Goal: Information Seeking & Learning: Learn about a topic

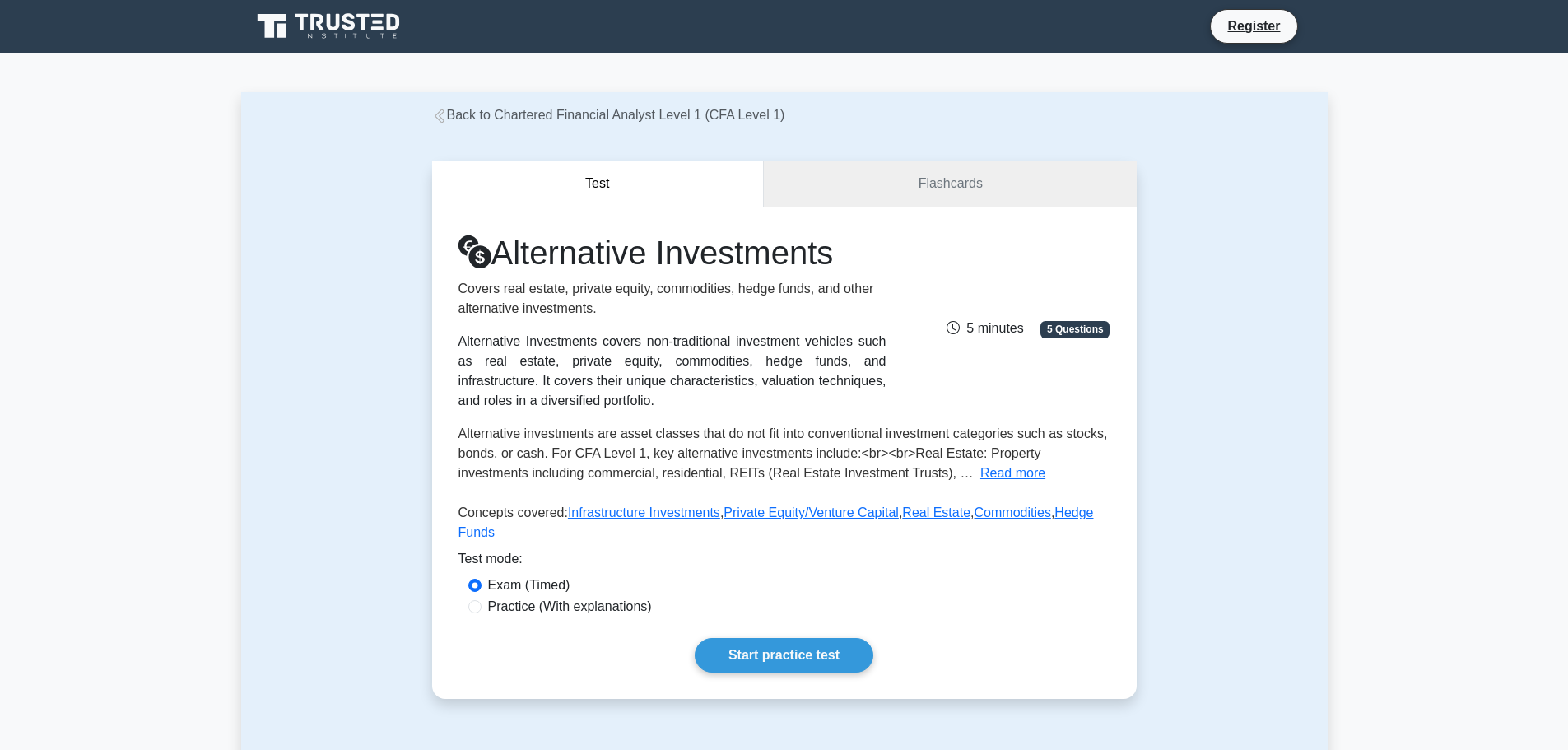
click at [577, 597] on label "Practice (With explanations)" at bounding box center [570, 607] width 164 height 20
click at [482, 600] on input "Practice (With explanations)" at bounding box center [474, 606] width 13 height 13
radio input "true"
click at [753, 638] on link "Start practice test" at bounding box center [784, 655] width 178 height 35
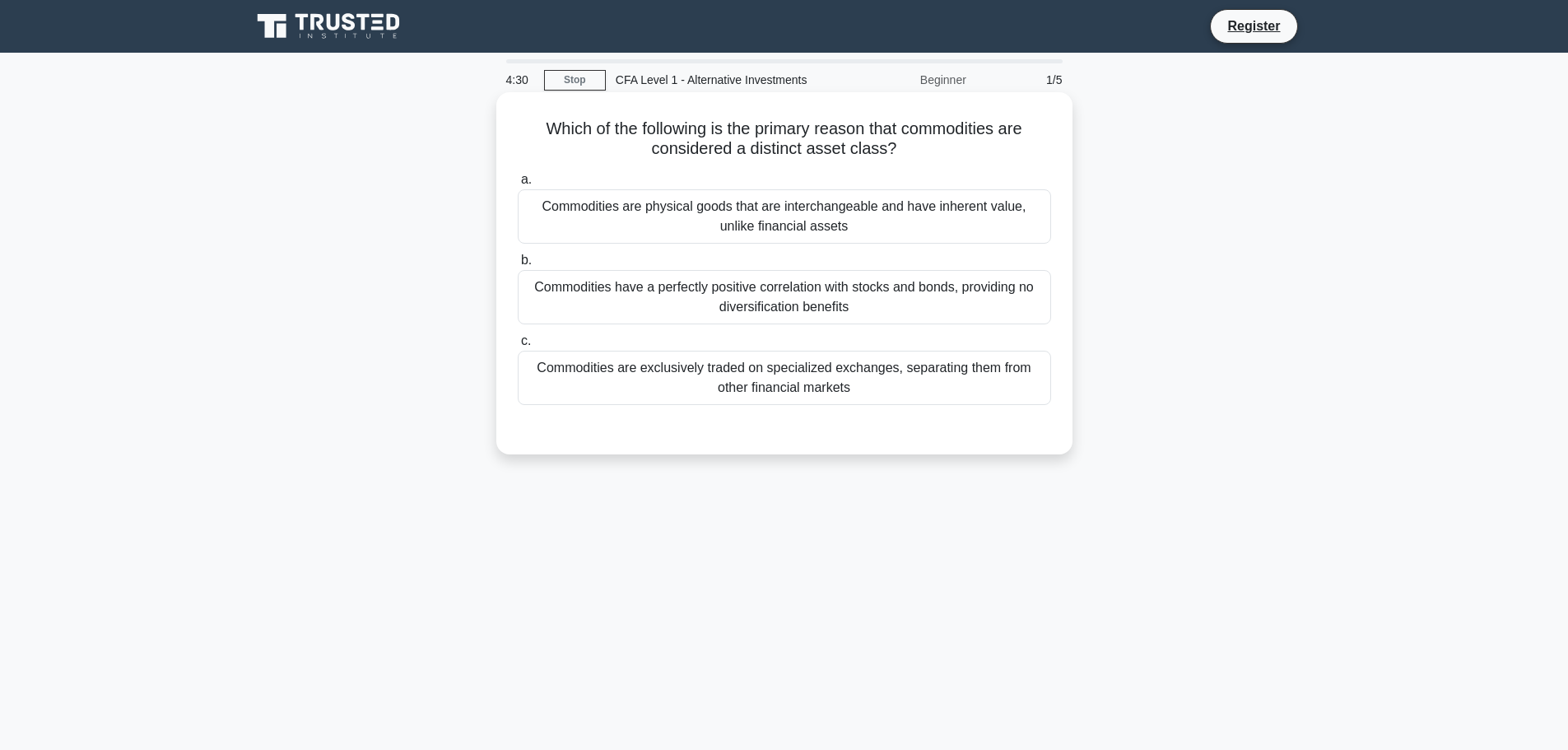
click at [778, 208] on div "Commodities are physical goods that are interchangeable and have inherent value…" at bounding box center [784, 216] width 533 height 54
click at [517, 185] on input "a. Commodities are physical goods that are interchangeable and have inherent va…" at bounding box center [517, 179] width 0 height 11
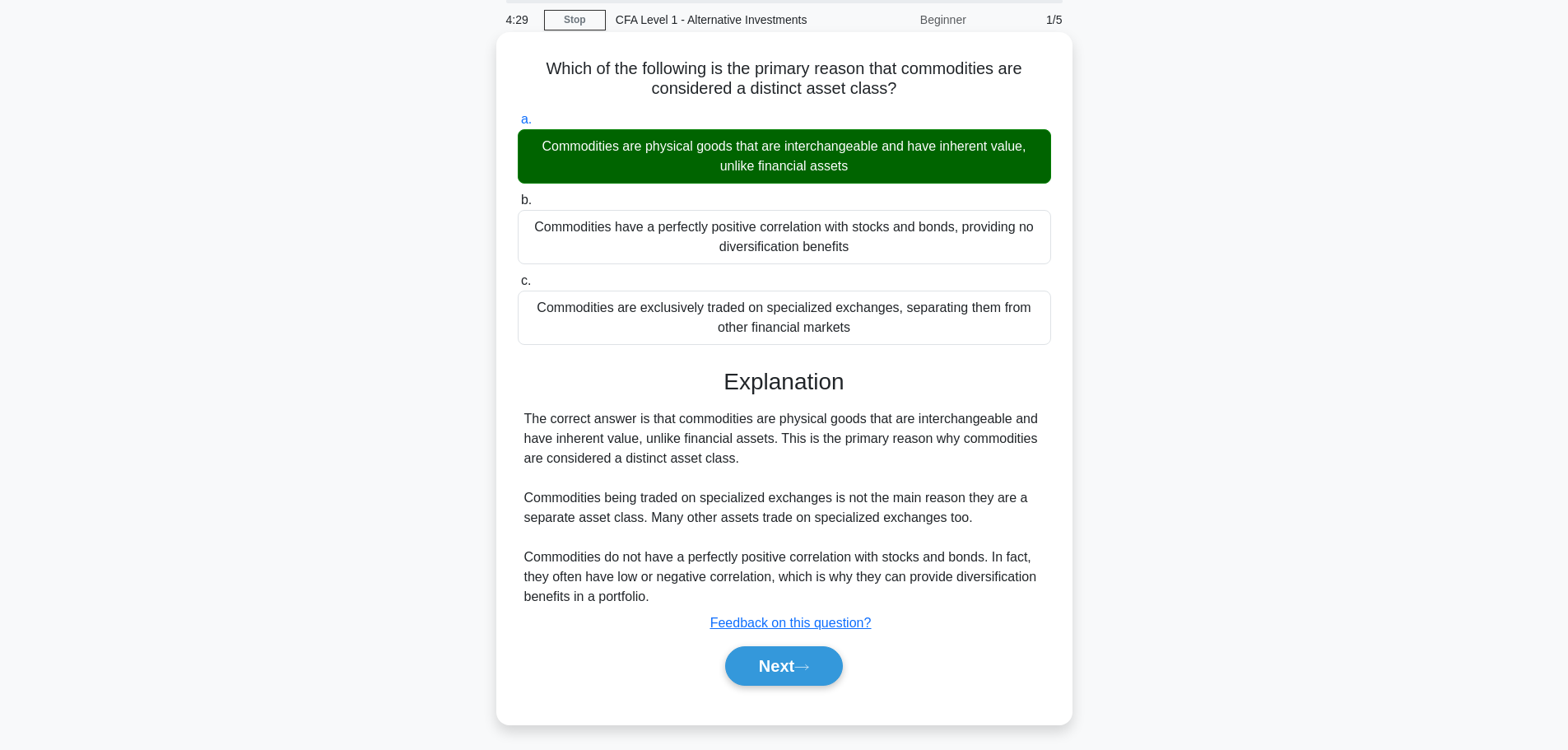
scroll to position [140, 0]
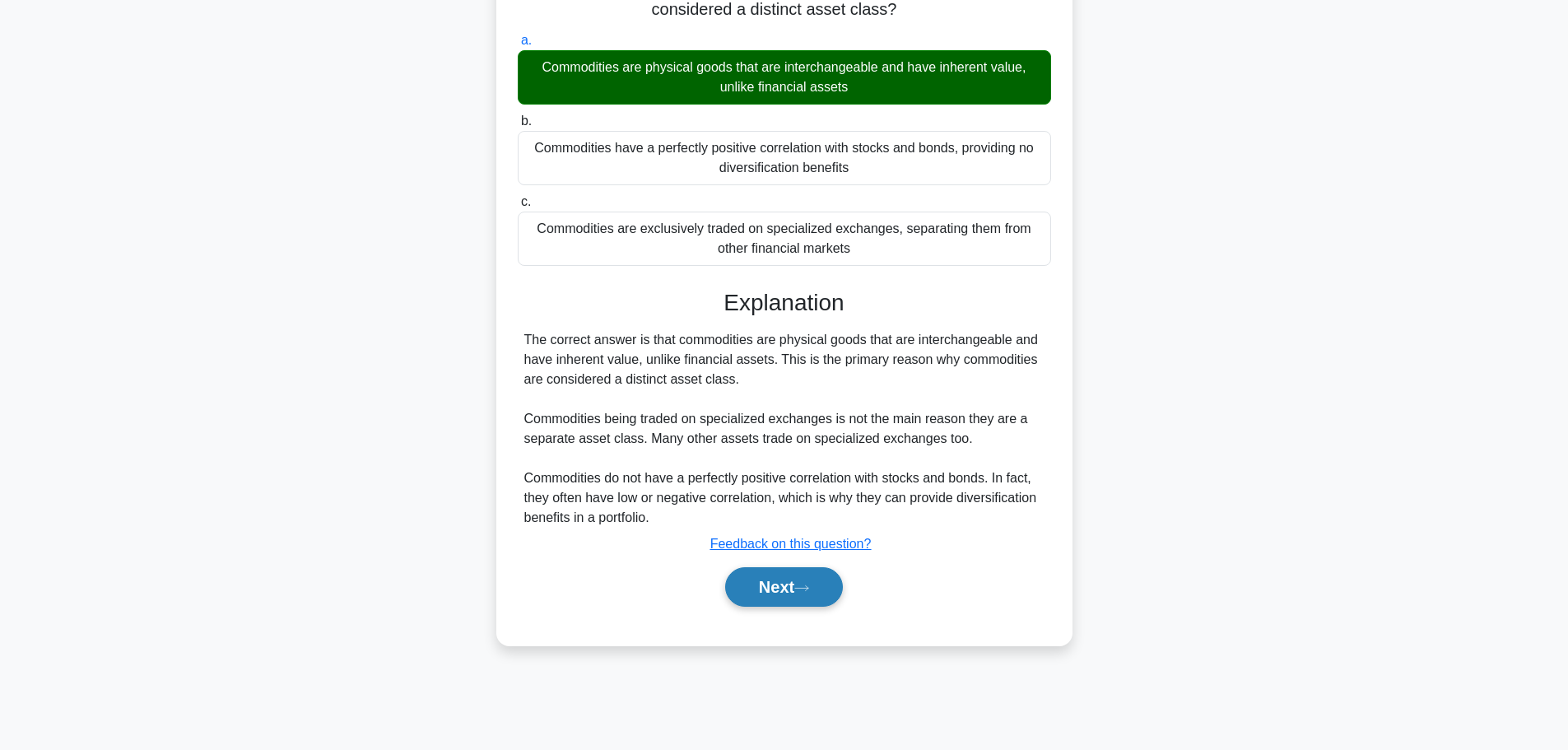
click at [776, 586] on button "Next" at bounding box center [784, 587] width 118 height 40
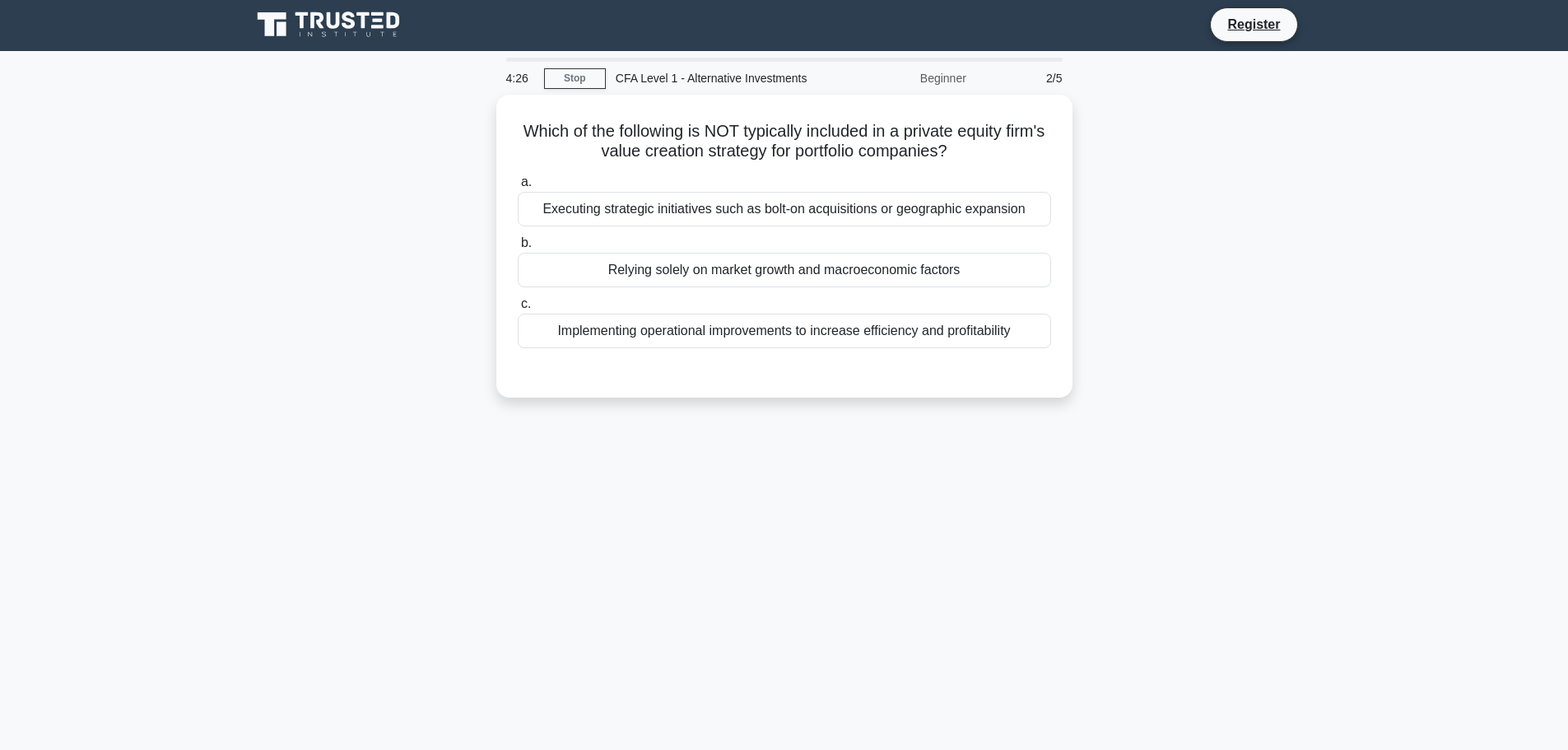
scroll to position [0, 0]
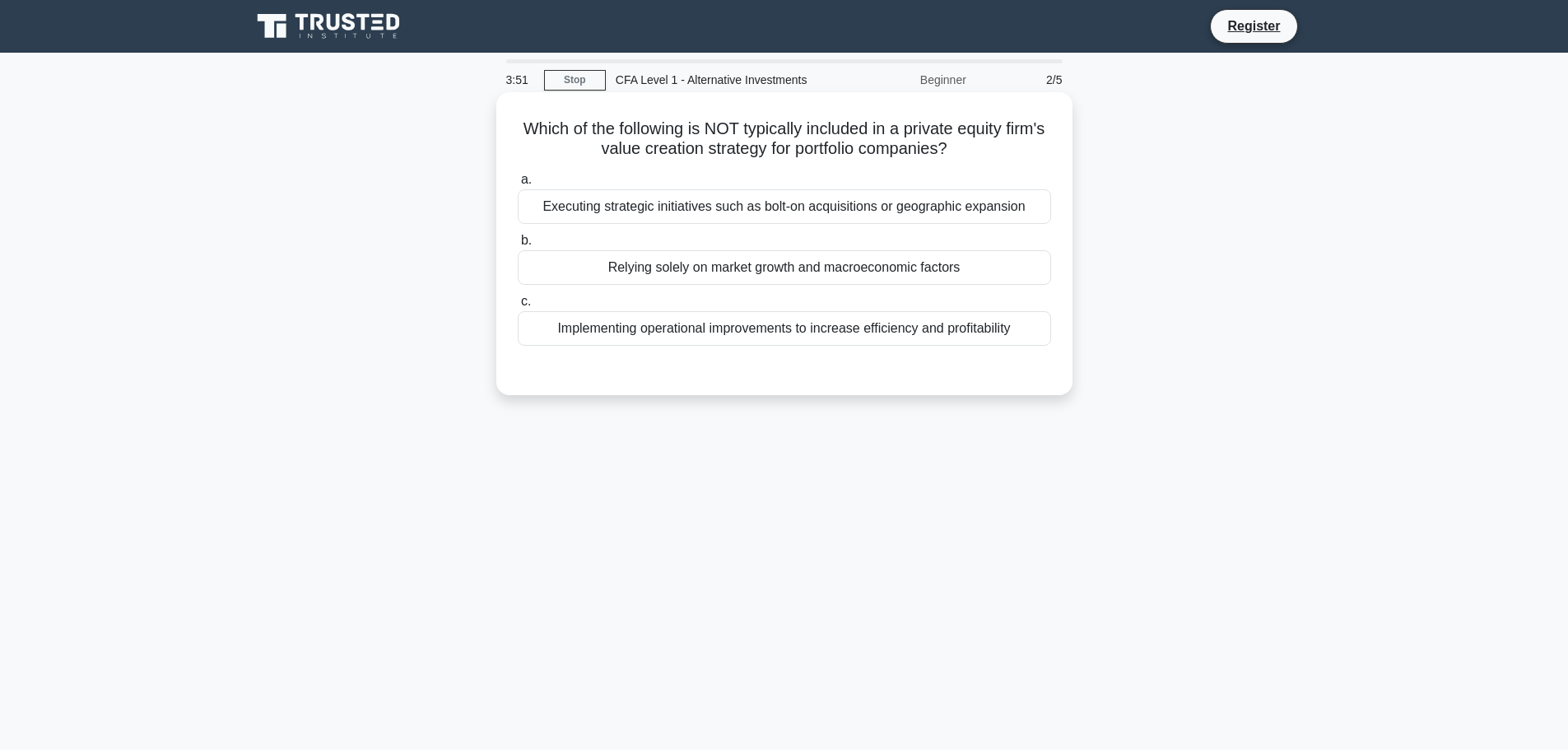
click at [849, 274] on div "Relying solely on market growth and macroeconomic factors" at bounding box center [784, 267] width 533 height 35
click at [517, 246] on input "b. Relying solely on market growth and macroeconomic factors" at bounding box center [517, 240] width 0 height 11
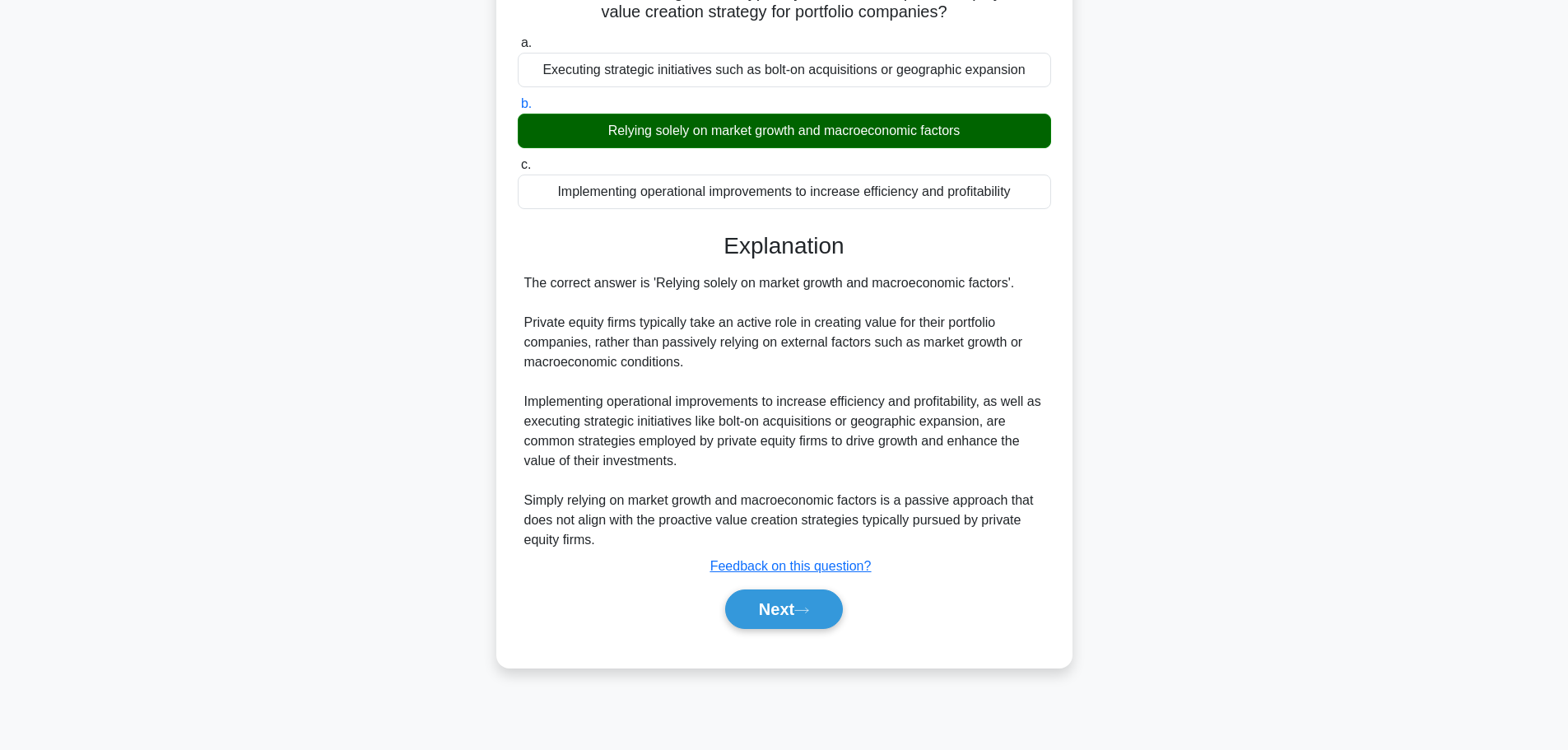
scroll to position [140, 0]
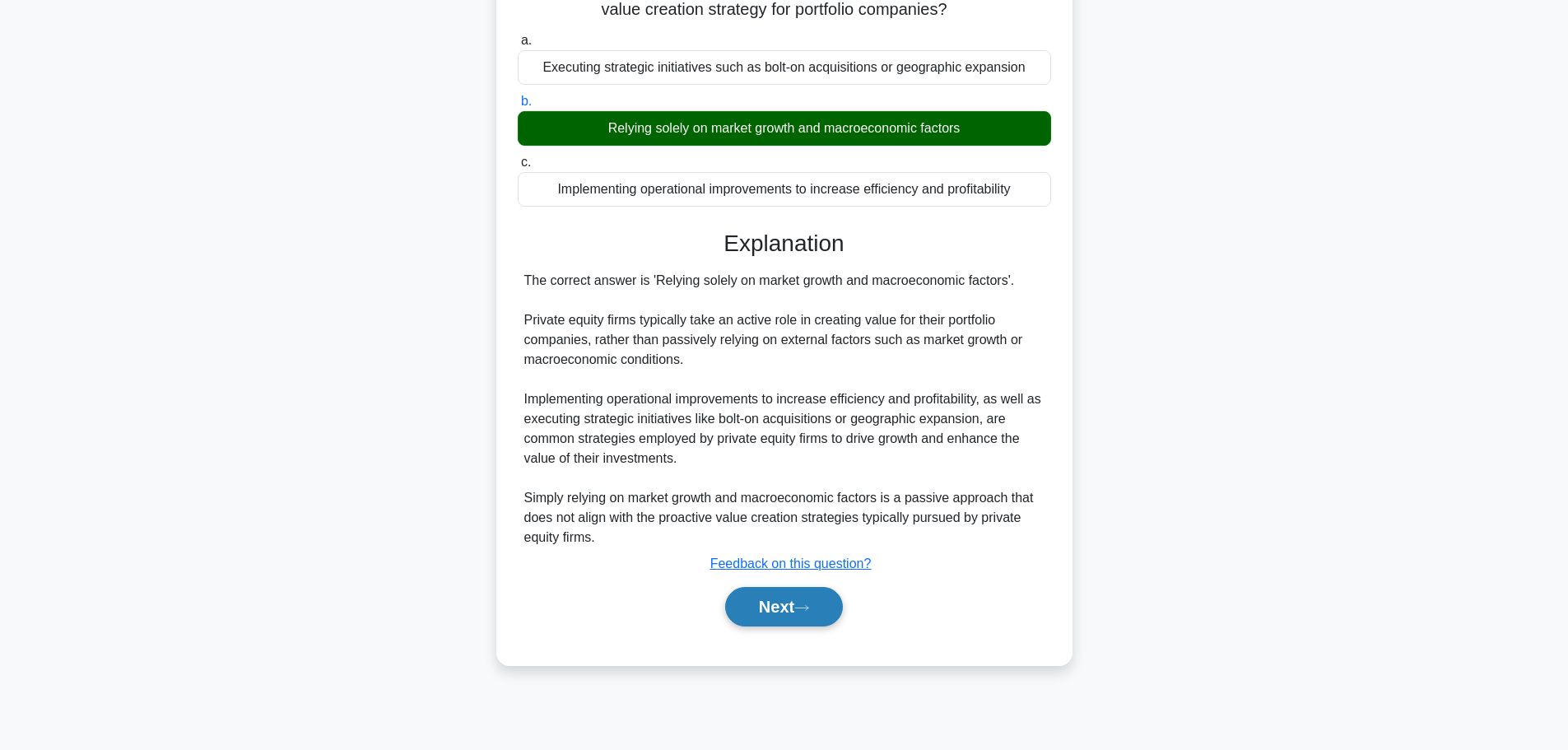
click at [797, 614] on button "Next" at bounding box center [784, 607] width 118 height 40
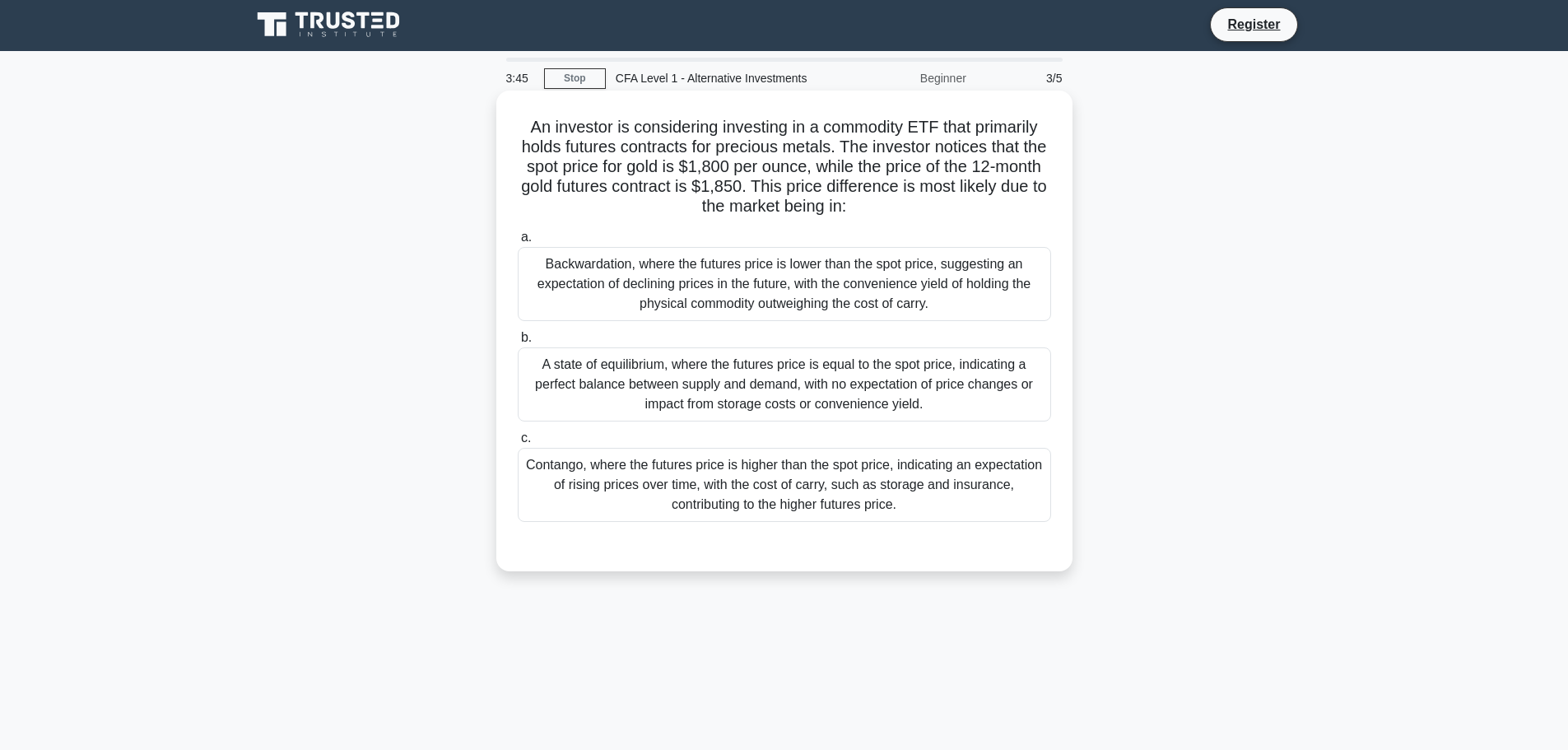
scroll to position [0, 0]
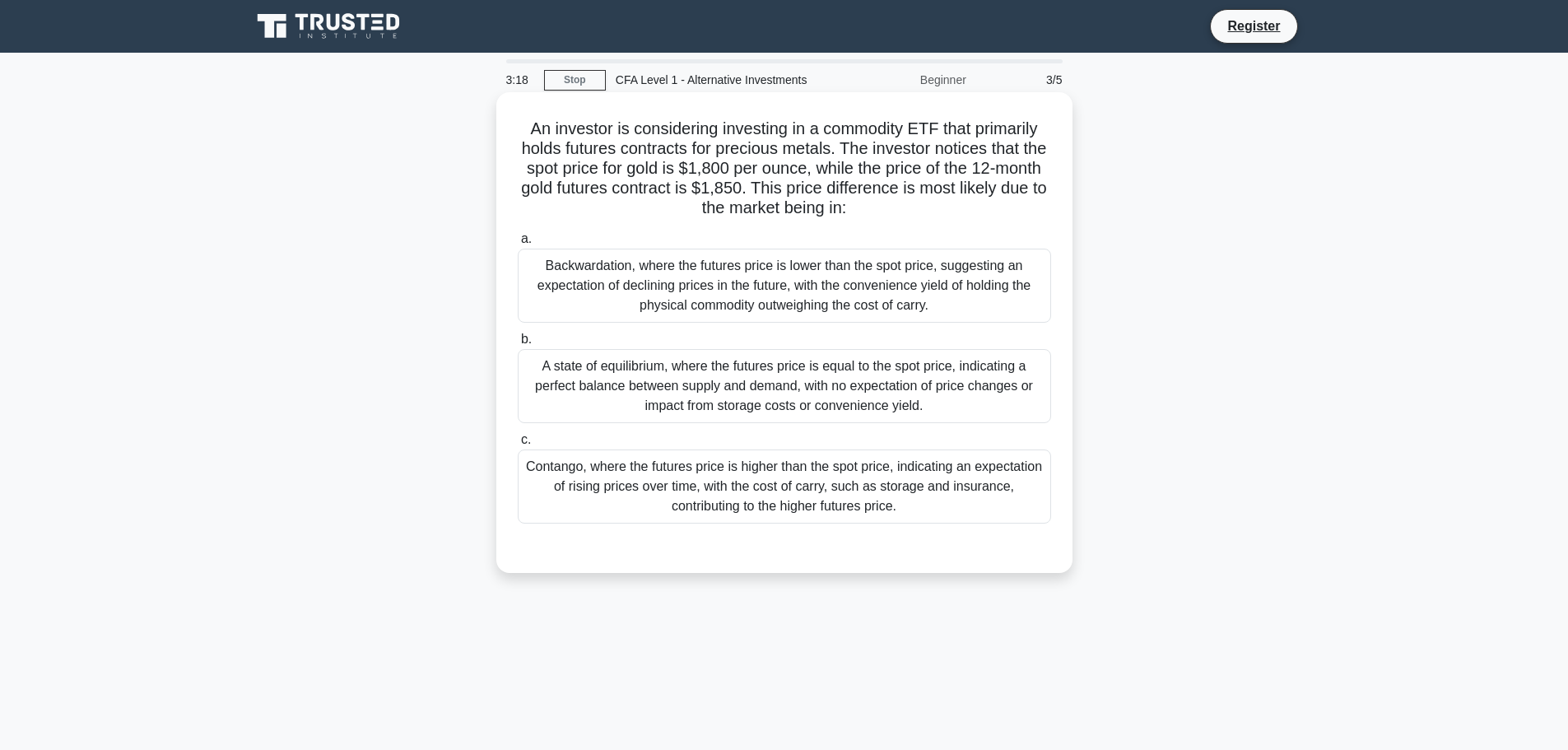
click at [741, 302] on div "Backwardation, where the futures price is lower than the spot price, suggesting…" at bounding box center [784, 285] width 533 height 74
click at [517, 244] on input "a. Backwardation, where the futures price is lower than the spot price, suggest…" at bounding box center [517, 238] width 0 height 11
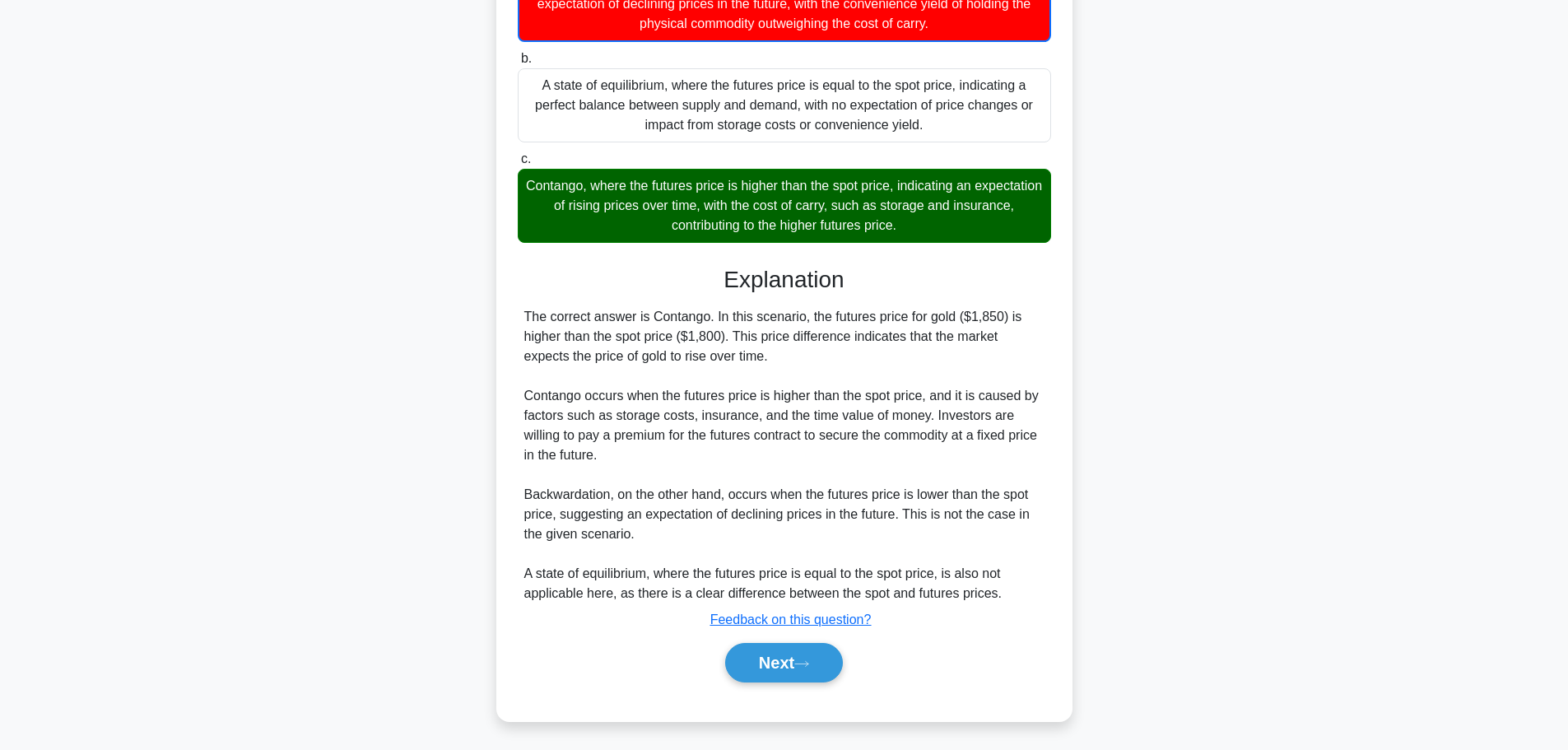
scroll to position [286, 0]
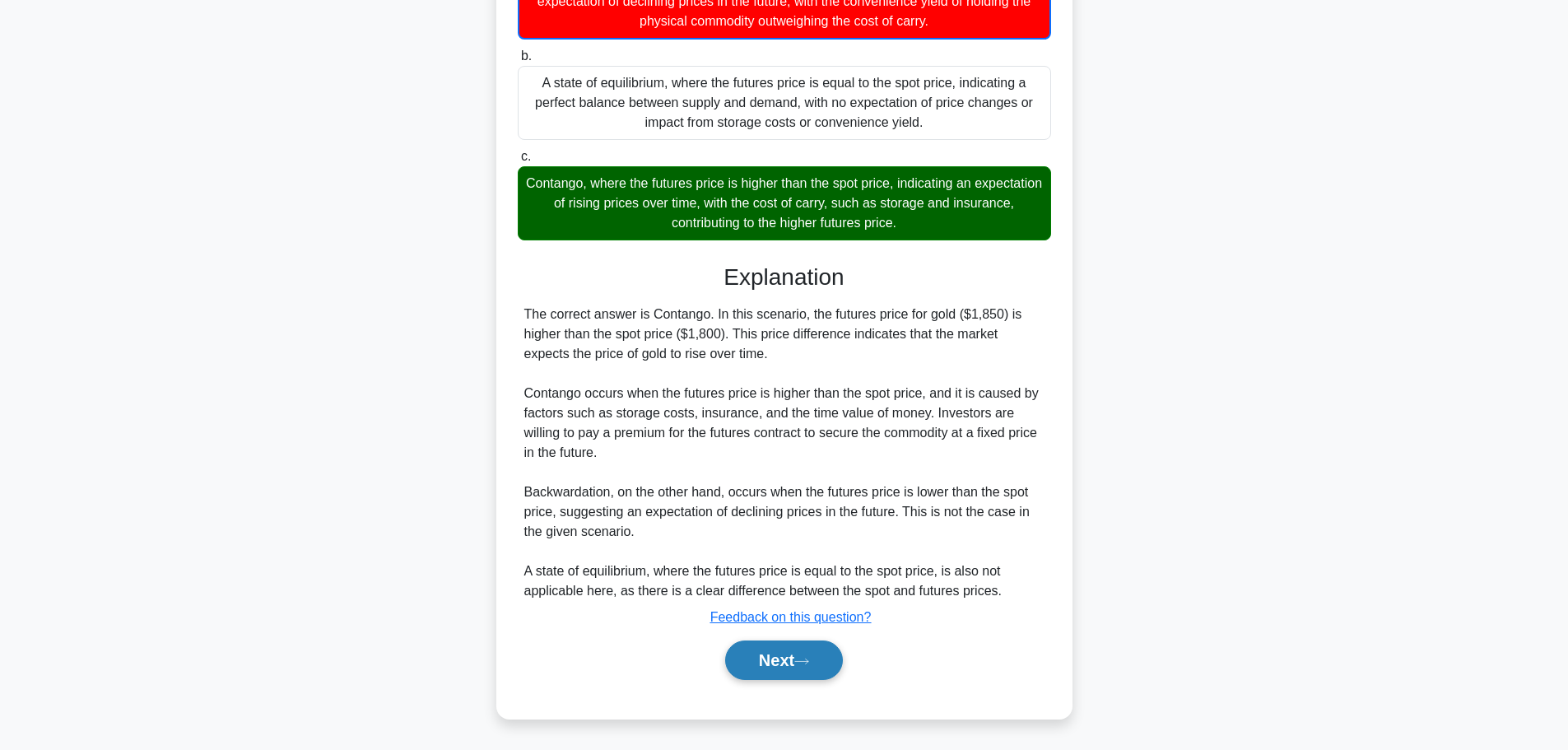
click at [776, 662] on button "Next" at bounding box center [784, 660] width 118 height 40
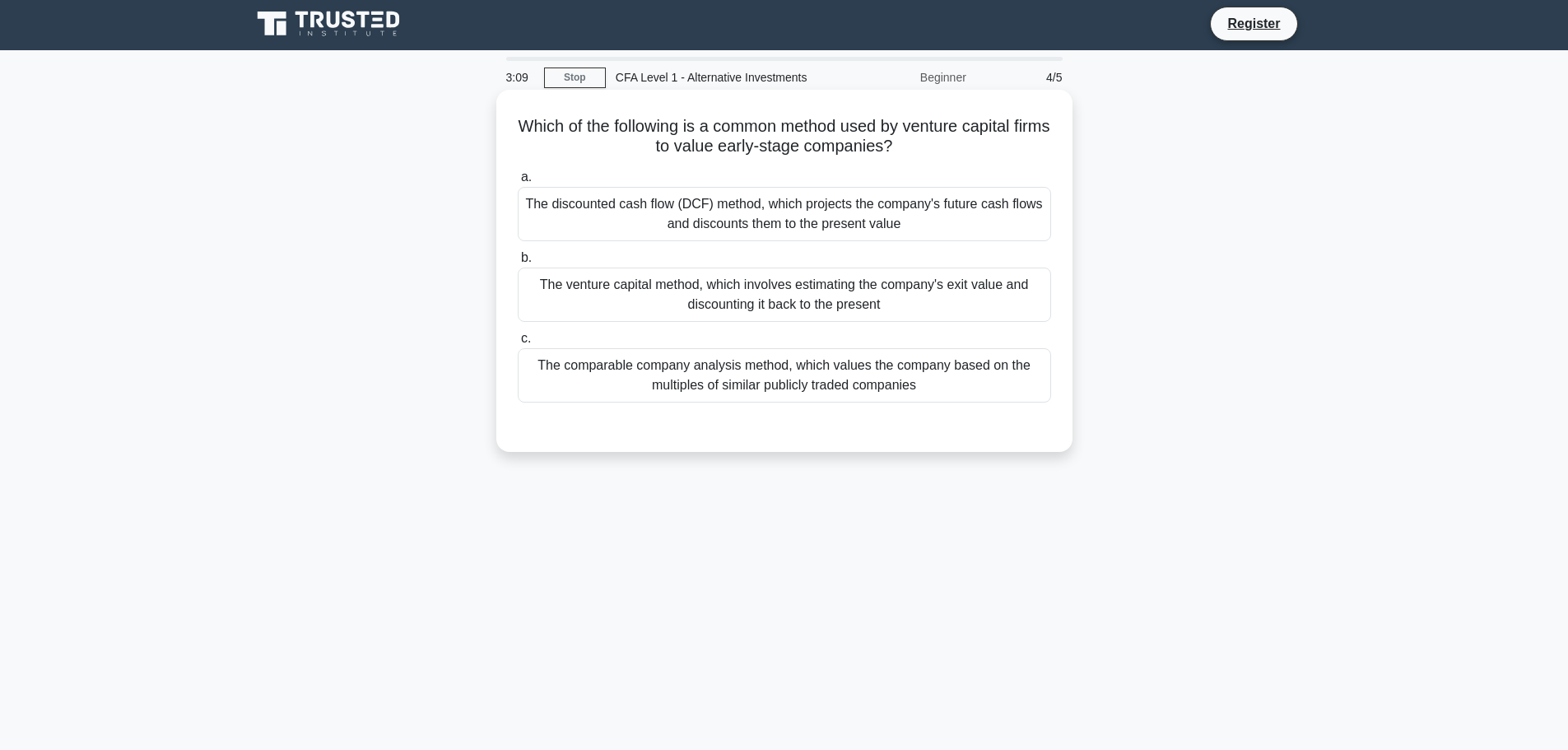
scroll to position [0, 0]
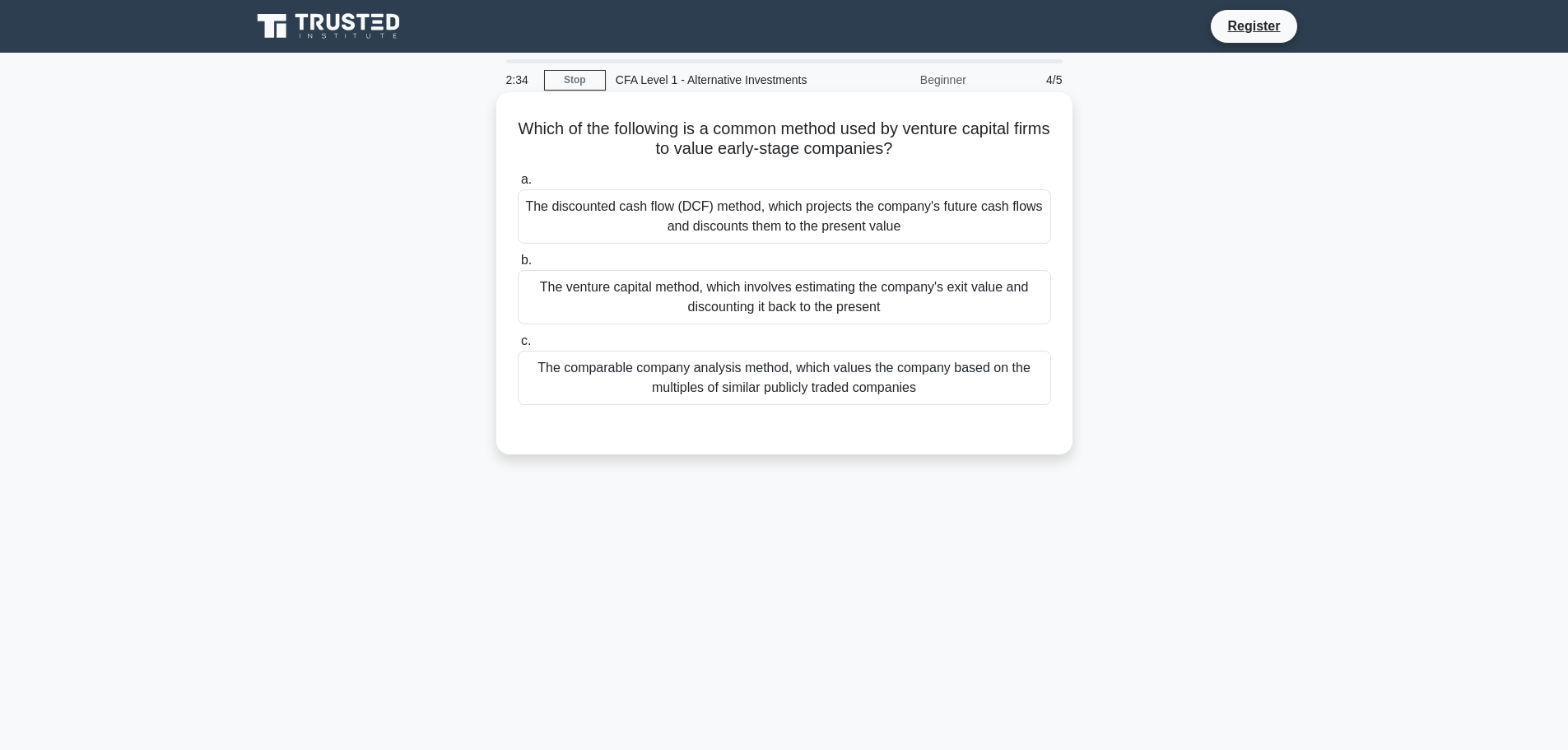
click at [800, 299] on div "The venture capital method, which involves estimating the company's exit value …" at bounding box center [784, 297] width 533 height 54
click at [517, 266] on input "b. The venture capital method, which involves estimating the company's exit val…" at bounding box center [517, 260] width 0 height 11
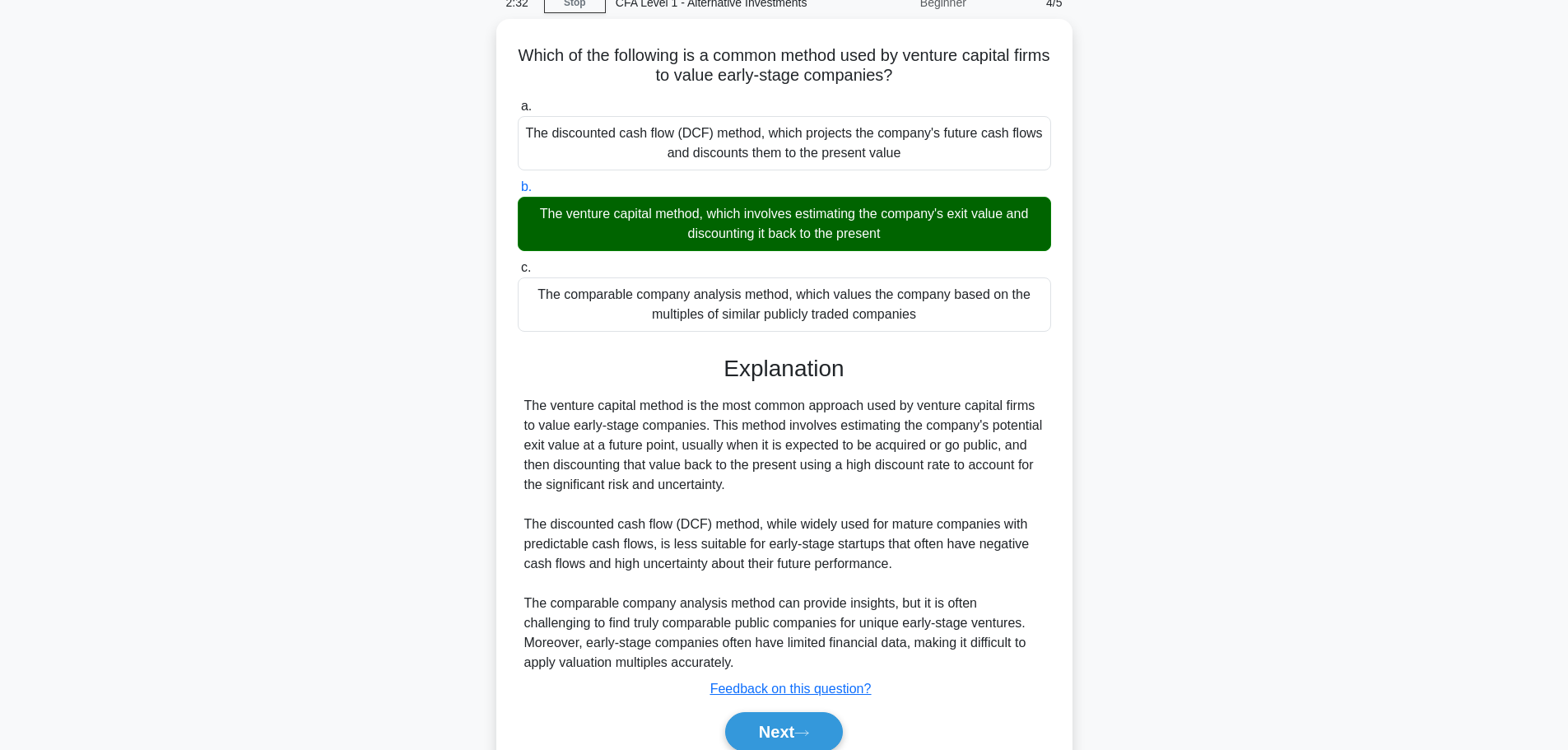
scroll to position [145, 0]
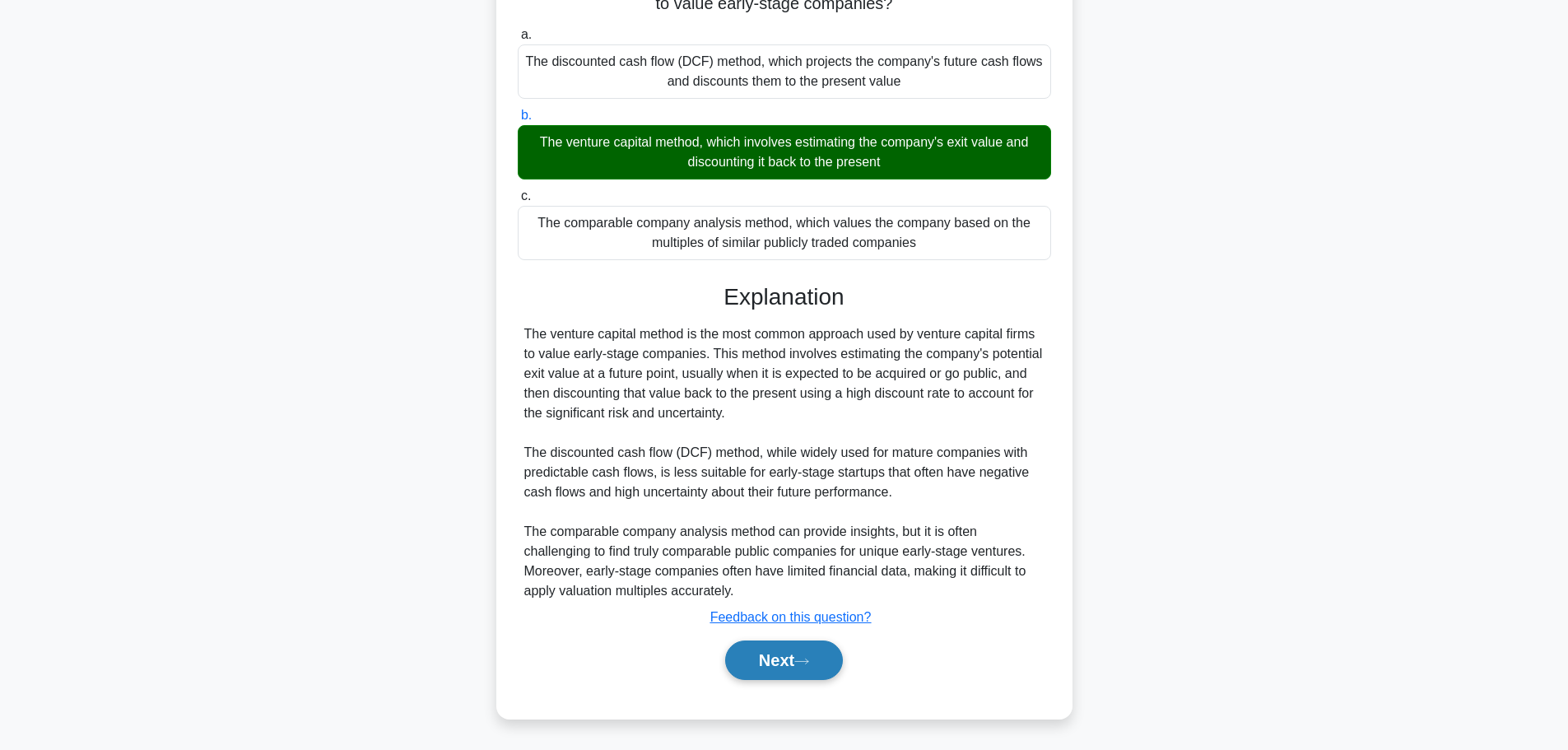
click at [794, 658] on button "Next" at bounding box center [784, 660] width 118 height 40
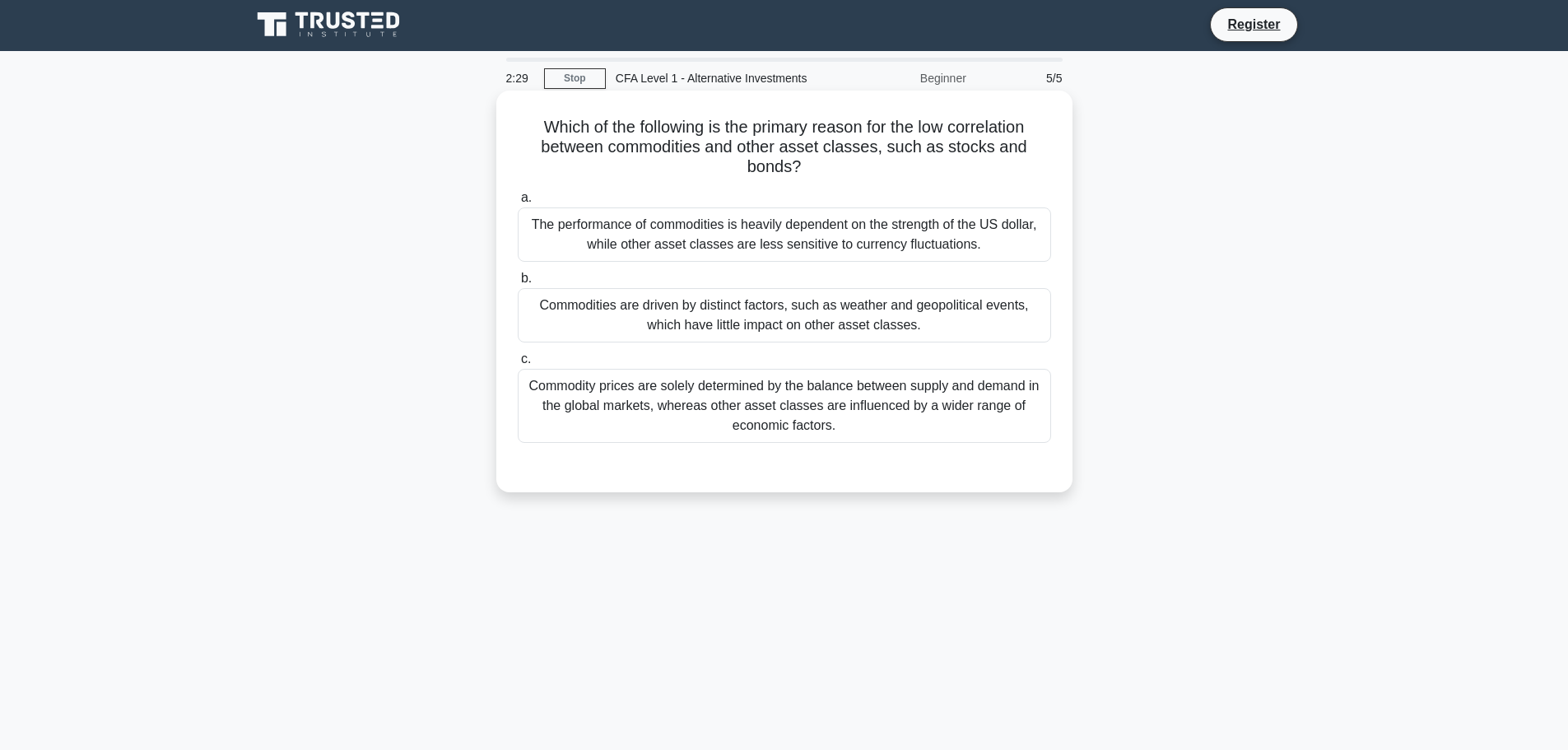
scroll to position [0, 0]
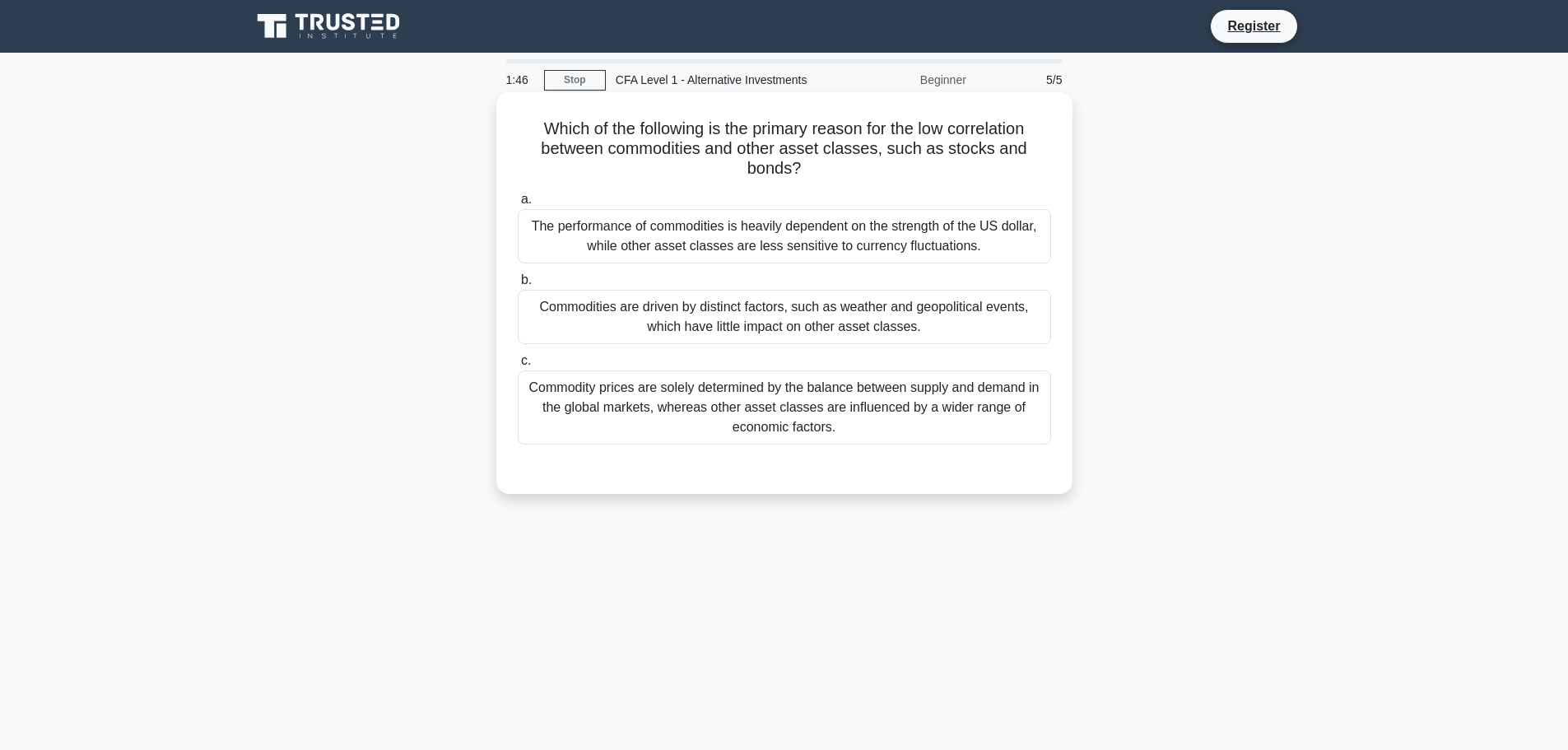
click at [909, 315] on div "Commodities are driven by distinct factors, such as weather and geopolitical ev…" at bounding box center [784, 317] width 533 height 54
click at [517, 286] on input "b. Commodities are driven by distinct factors, such as weather and geopolitical…" at bounding box center [517, 280] width 0 height 11
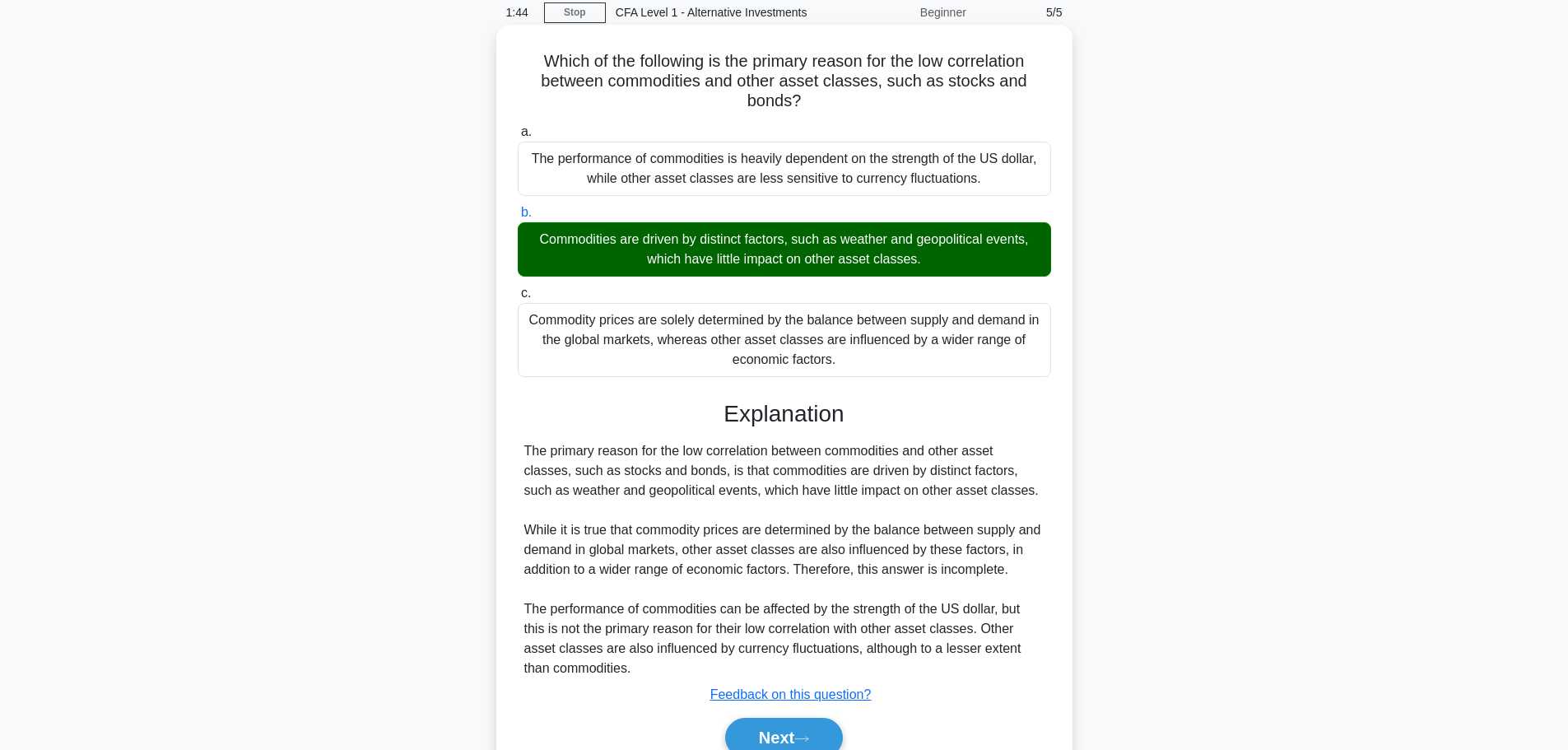
scroll to position [145, 0]
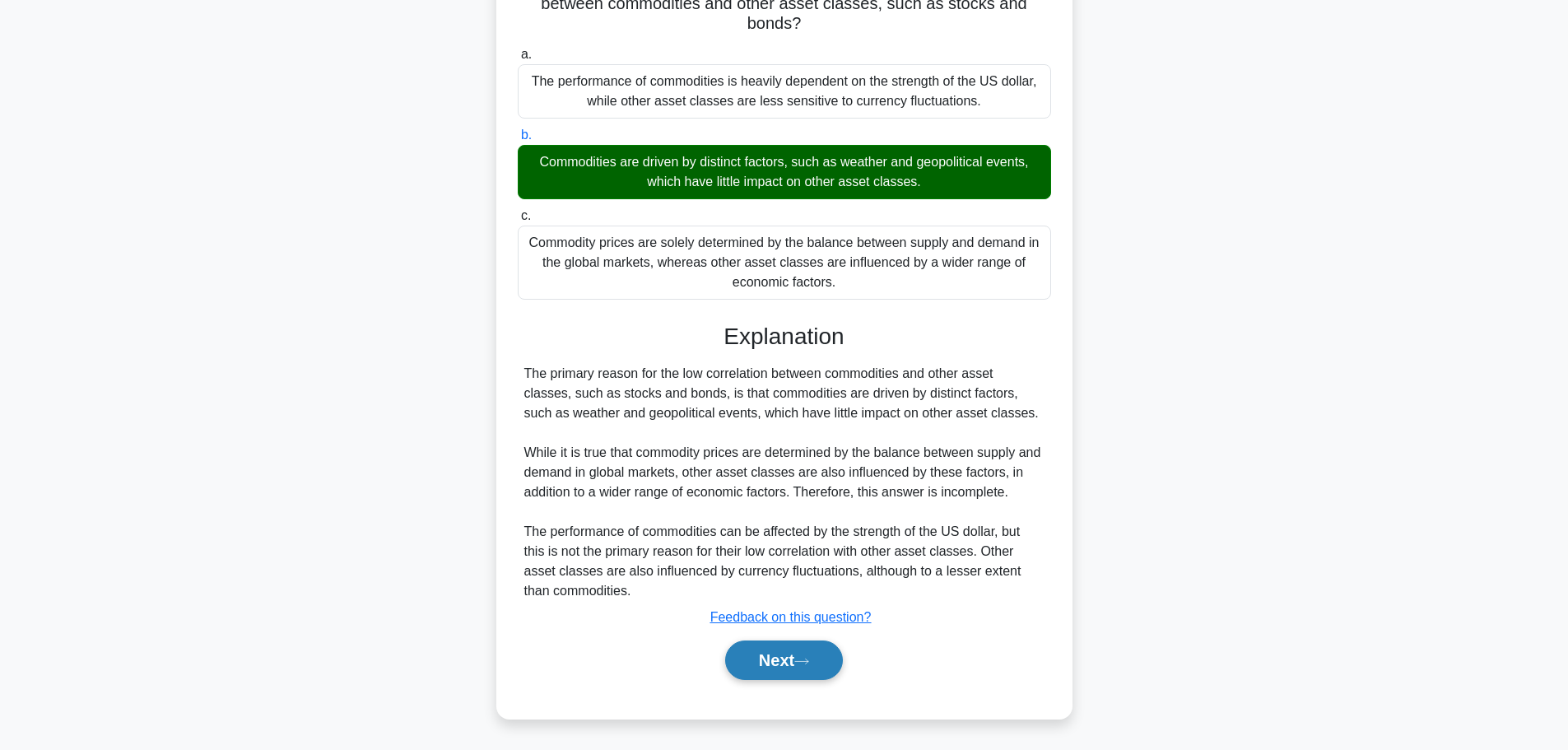
click at [793, 655] on button "Next" at bounding box center [784, 660] width 118 height 40
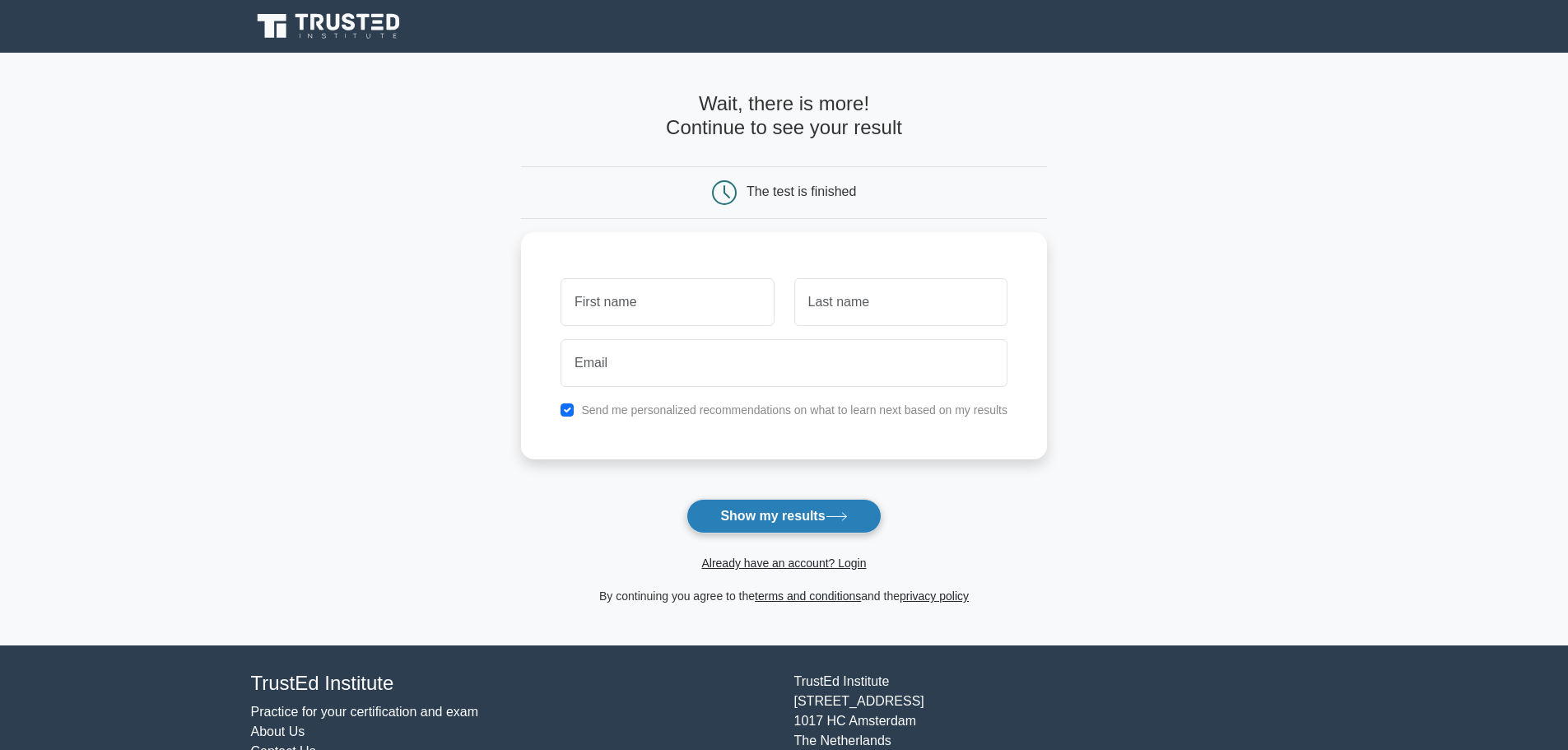
click at [799, 517] on button "Show my results" at bounding box center [784, 516] width 194 height 35
